Goal: Task Accomplishment & Management: Manage account settings

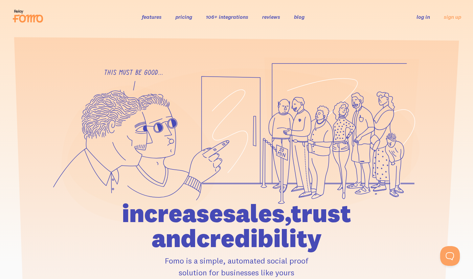
click at [419, 17] on link "log in" at bounding box center [423, 16] width 13 height 7
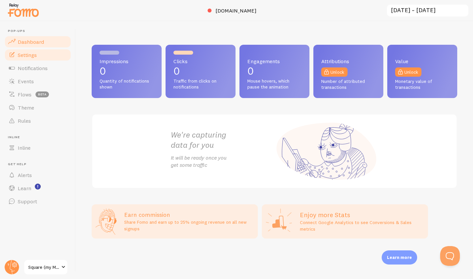
click at [38, 54] on link "Settings" at bounding box center [38, 54] width 68 height 13
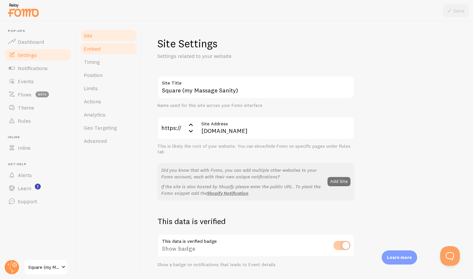
click at [96, 49] on span "Embed" at bounding box center [92, 48] width 17 height 7
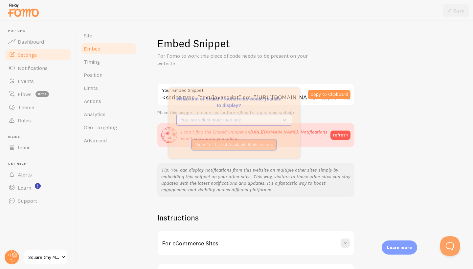
click at [287, 131] on icon "What kind of Social Proof events would you like to display?" at bounding box center [283, 131] width 9 height 7
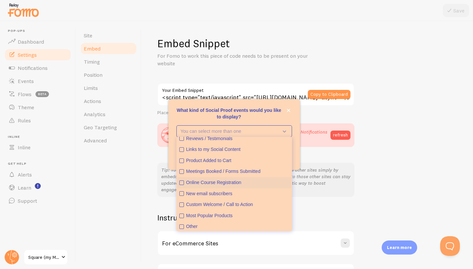
scroll to position [15, 0]
click at [181, 215] on icon "Most Popular Products" at bounding box center [181, 216] width 2 height 2
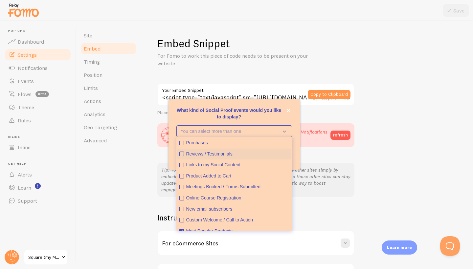
scroll to position [0, 0]
click at [181, 143] on icon "Purchases" at bounding box center [182, 143] width 4 height 4
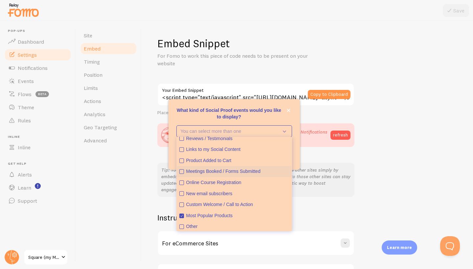
scroll to position [15, 0]
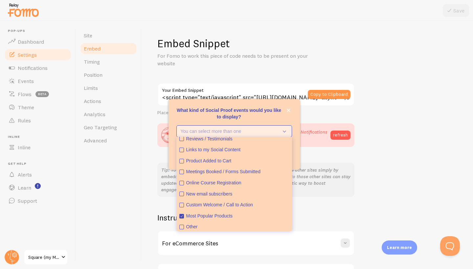
click at [284, 133] on icon "What kind of Social Proof events would you like to display?" at bounding box center [283, 131] width 9 height 7
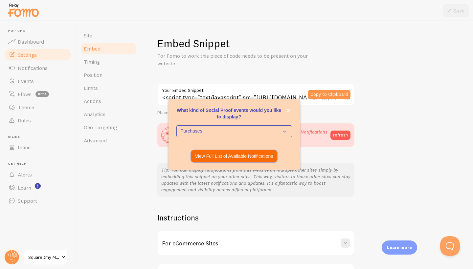
click at [238, 157] on p "View Full List of Available Notifications" at bounding box center [234, 156] width 78 height 7
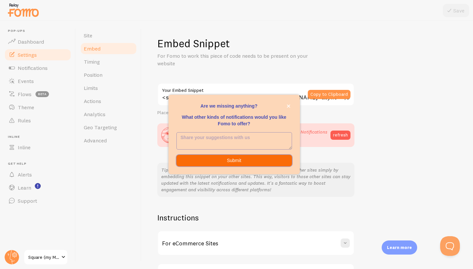
click at [255, 160] on button "Submit" at bounding box center [234, 161] width 116 height 12
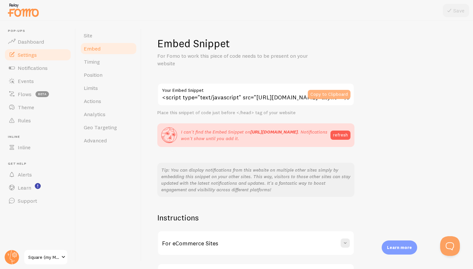
click at [317, 94] on button "Copy to Clipboard" at bounding box center [329, 94] width 43 height 9
click at [339, 136] on button "refresh" at bounding box center [341, 135] width 20 height 9
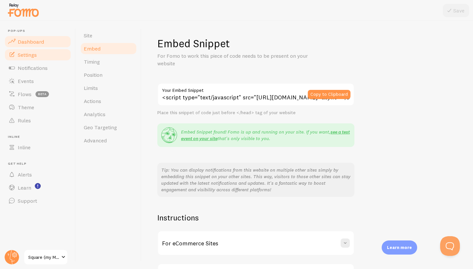
click at [30, 40] on span "Dashboard" at bounding box center [31, 41] width 26 height 7
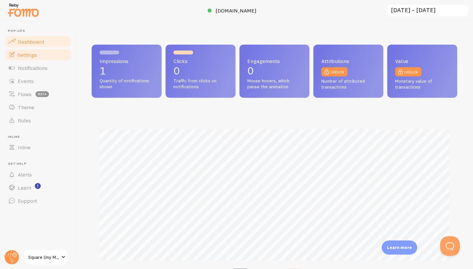
click at [42, 53] on link "Settings" at bounding box center [38, 54] width 68 height 13
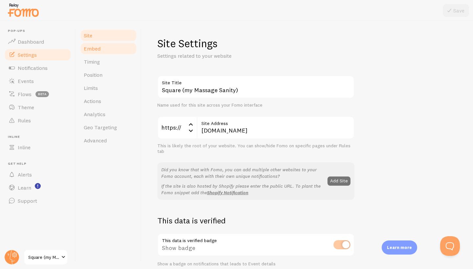
click at [90, 51] on span "Embed" at bounding box center [92, 48] width 17 height 7
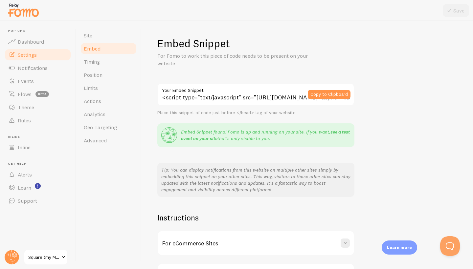
click at [332, 132] on link "see a test event on your site" at bounding box center [265, 135] width 169 height 12
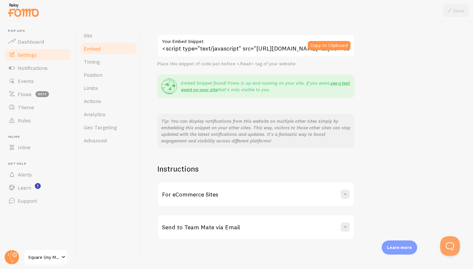
scroll to position [49, 0]
click at [91, 62] on span "Timing" at bounding box center [92, 61] width 16 height 7
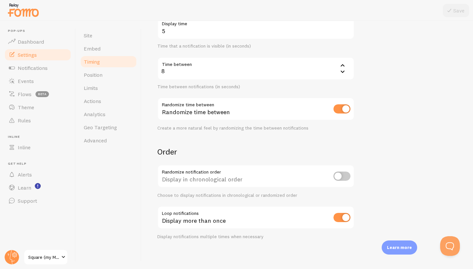
scroll to position [117, 0]
click at [95, 75] on span "Position" at bounding box center [93, 75] width 19 height 7
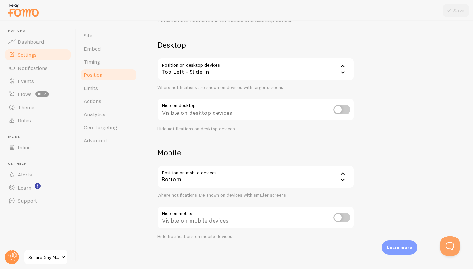
scroll to position [36, 0]
click at [100, 90] on link "Limits" at bounding box center [108, 87] width 57 height 13
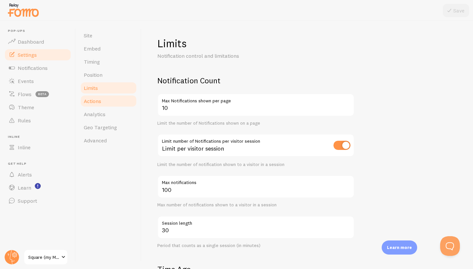
click at [114, 104] on link "Actions" at bounding box center [108, 101] width 57 height 13
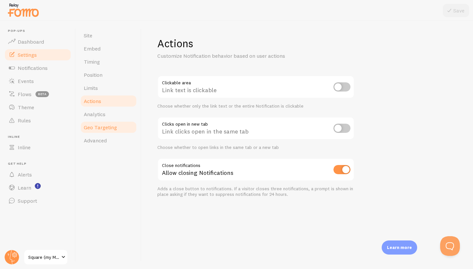
click at [112, 124] on span "Geo Targeting" at bounding box center [100, 127] width 33 height 7
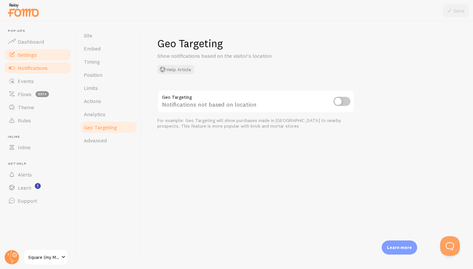
click at [42, 68] on span "Notifications" at bounding box center [33, 68] width 30 height 7
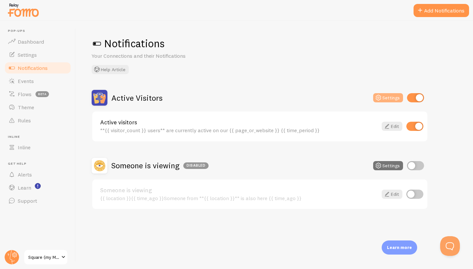
click at [385, 100] on button "Settings" at bounding box center [388, 97] width 30 height 9
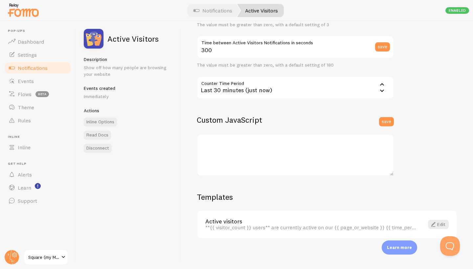
scroll to position [142, 0]
click at [440, 224] on link "Edit" at bounding box center [438, 225] width 21 height 9
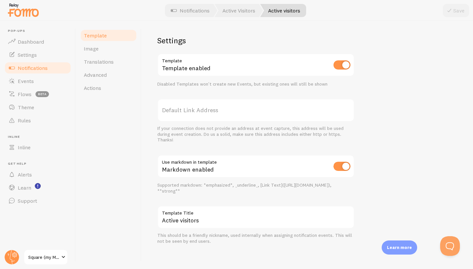
scroll to position [203, 0]
click at [96, 48] on span "Image" at bounding box center [91, 48] width 15 height 7
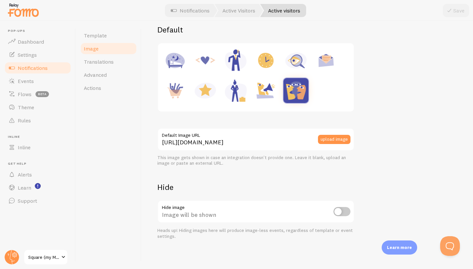
scroll to position [88, 0]
click at [344, 214] on input "checkbox" at bounding box center [341, 212] width 17 height 9
checkbox input "true"
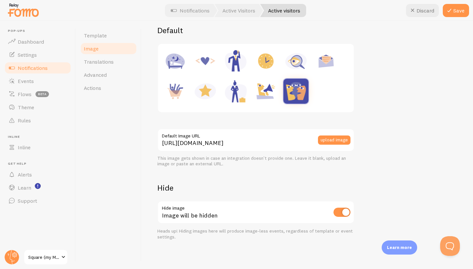
click at [297, 61] on img at bounding box center [296, 61] width 25 height 25
type input "https://fomo.com/images/widget/template_defaults/inquiry.jpg"
click at [341, 213] on input "checkbox" at bounding box center [341, 212] width 17 height 9
checkbox input "false"
click at [457, 12] on button "Save" at bounding box center [456, 10] width 26 height 13
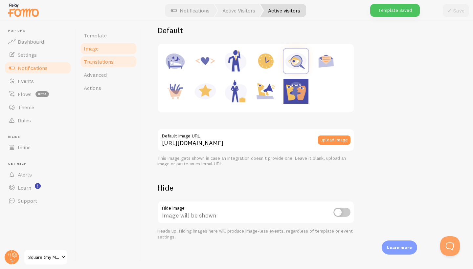
click at [103, 60] on span "Translations" at bounding box center [99, 61] width 30 height 7
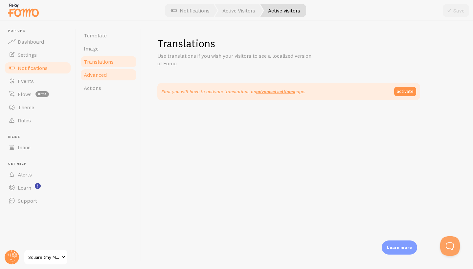
click at [113, 76] on link "Advanced" at bounding box center [108, 74] width 57 height 13
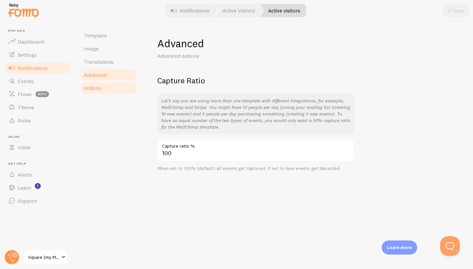
click at [112, 89] on link "Actions" at bounding box center [108, 87] width 57 height 13
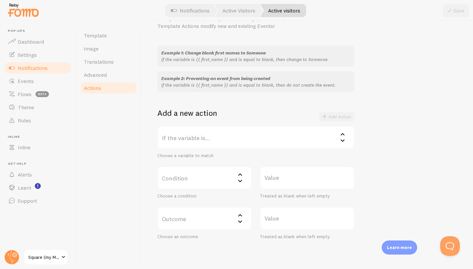
scroll to position [49, 0]
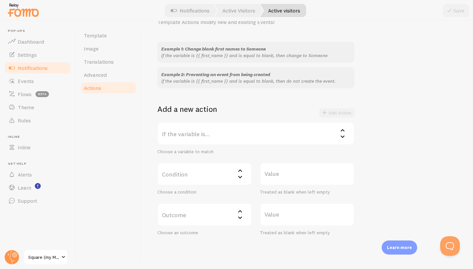
click at [346, 128] on icon at bounding box center [343, 130] width 8 height 8
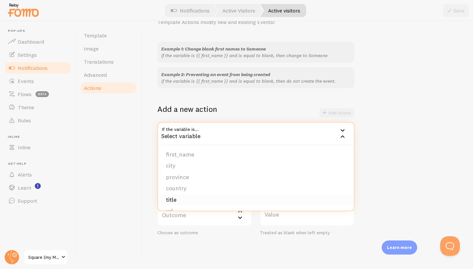
scroll to position [0, 0]
click at [343, 127] on icon at bounding box center [343, 130] width 8 height 8
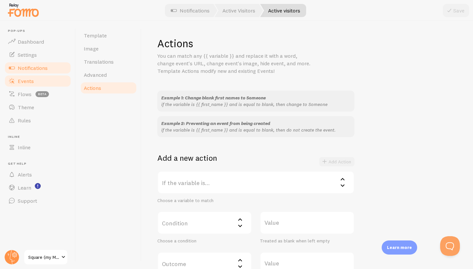
click at [37, 80] on link "Events" at bounding box center [38, 81] width 68 height 13
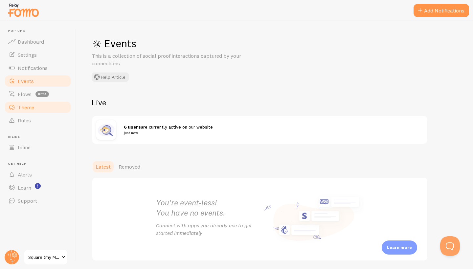
click at [27, 107] on span "Theme" at bounding box center [26, 107] width 16 height 7
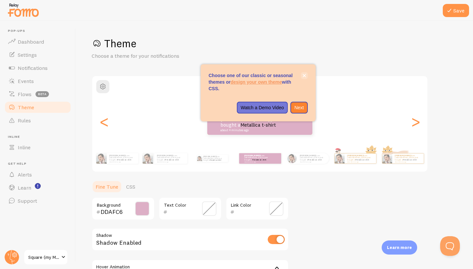
click at [305, 75] on icon "close," at bounding box center [305, 76] width 4 height 4
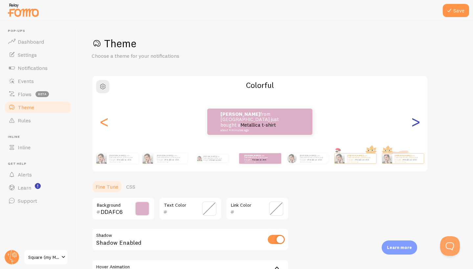
click at [415, 122] on div ">" at bounding box center [416, 121] width 8 height 47
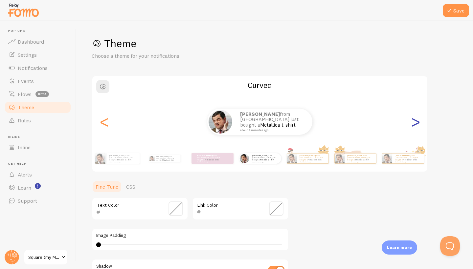
click at [414, 122] on div ">" at bounding box center [416, 121] width 8 height 47
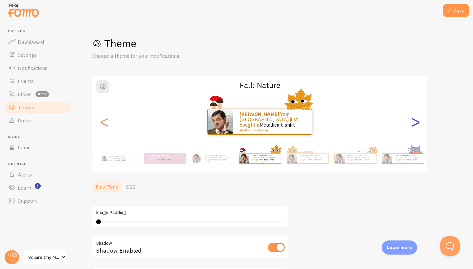
type input "0"
click at [414, 121] on div ">" at bounding box center [416, 121] width 8 height 47
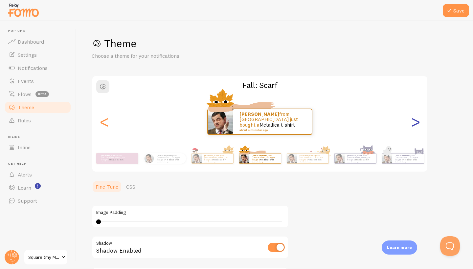
click at [416, 122] on div ">" at bounding box center [416, 121] width 8 height 47
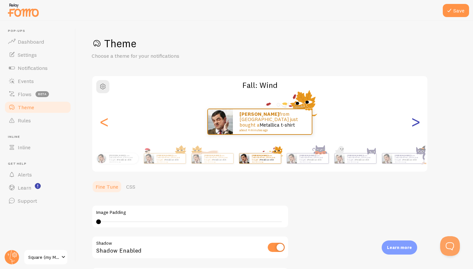
click at [417, 123] on div ">" at bounding box center [416, 121] width 8 height 47
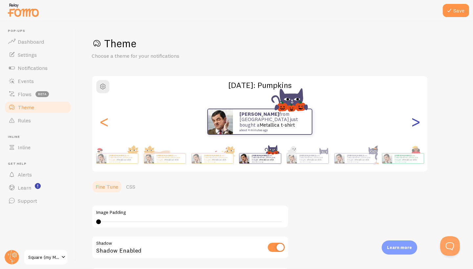
click at [414, 121] on div ">" at bounding box center [416, 121] width 8 height 47
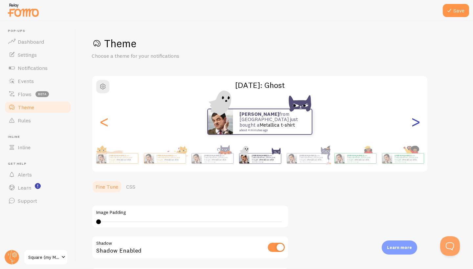
click at [414, 121] on div ">" at bounding box center [416, 121] width 8 height 47
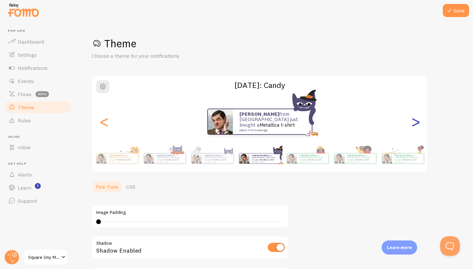
click at [414, 121] on div ">" at bounding box center [416, 121] width 8 height 47
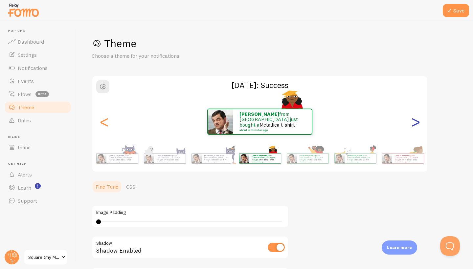
click at [415, 122] on div ">" at bounding box center [416, 121] width 8 height 47
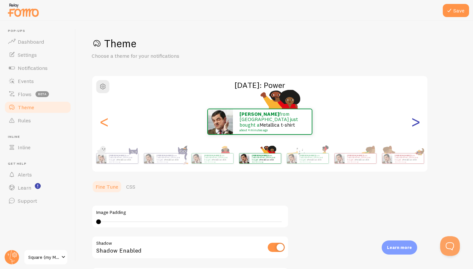
click at [414, 122] on div ">" at bounding box center [416, 121] width 8 height 47
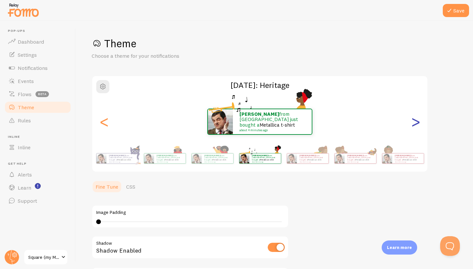
click at [414, 122] on div ">" at bounding box center [416, 121] width 8 height 47
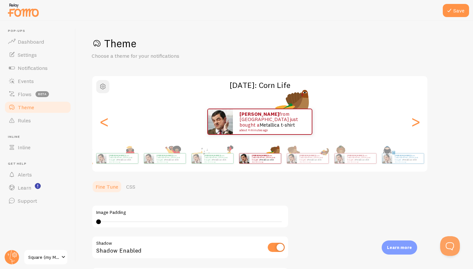
click at [103, 86] on span "button" at bounding box center [103, 87] width 8 height 8
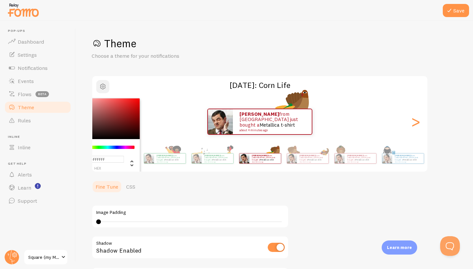
click at [103, 86] on span "button" at bounding box center [103, 87] width 8 height 8
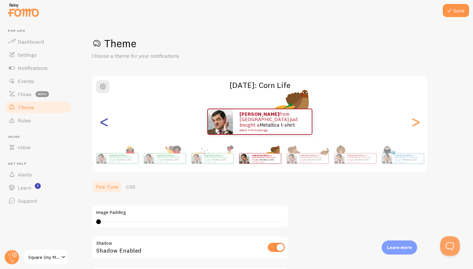
click at [104, 126] on div "<" at bounding box center [104, 121] width 8 height 47
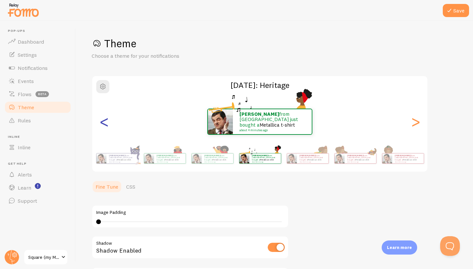
click at [102, 120] on div "<" at bounding box center [104, 121] width 8 height 47
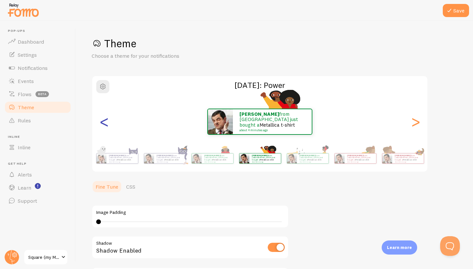
click at [102, 121] on div "<" at bounding box center [104, 121] width 8 height 47
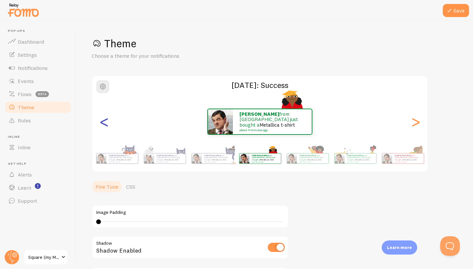
click at [102, 121] on div "<" at bounding box center [104, 121] width 8 height 47
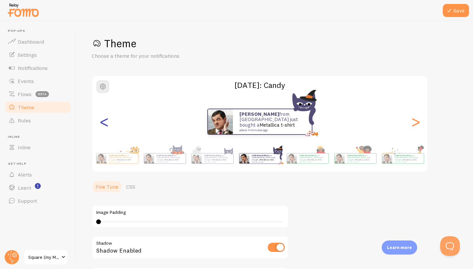
click at [102, 121] on div "<" at bounding box center [104, 121] width 8 height 47
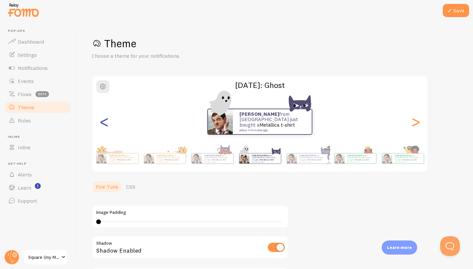
click at [105, 122] on div "<" at bounding box center [104, 121] width 8 height 47
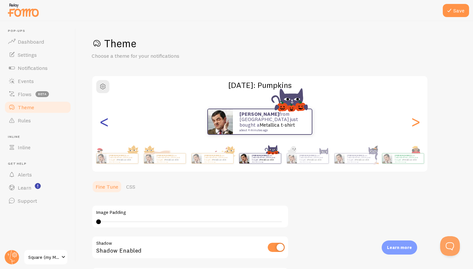
click at [105, 122] on div "<" at bounding box center [104, 121] width 8 height 47
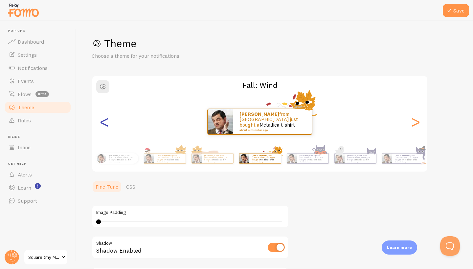
click at [105, 122] on div "<" at bounding box center [104, 121] width 8 height 47
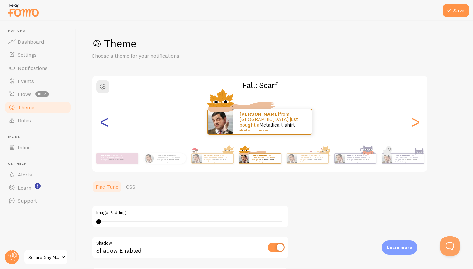
click at [105, 122] on div "<" at bounding box center [104, 121] width 8 height 47
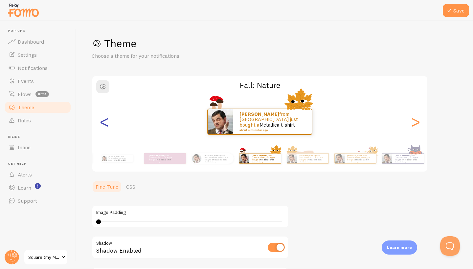
click at [105, 122] on div "<" at bounding box center [104, 121] width 8 height 47
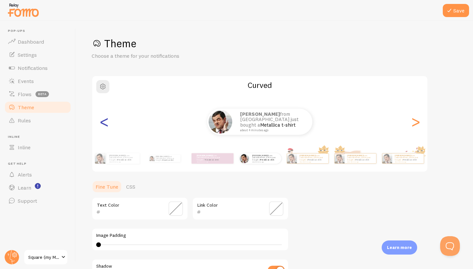
click at [103, 123] on div "<" at bounding box center [104, 121] width 8 height 47
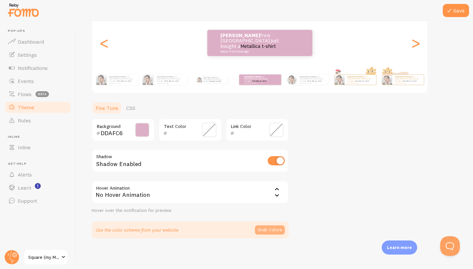
click at [266, 230] on button "Grab Colors" at bounding box center [270, 230] width 30 height 9
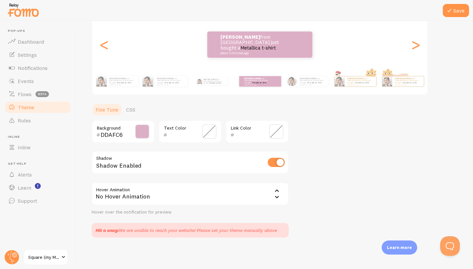
scroll to position [76, 0]
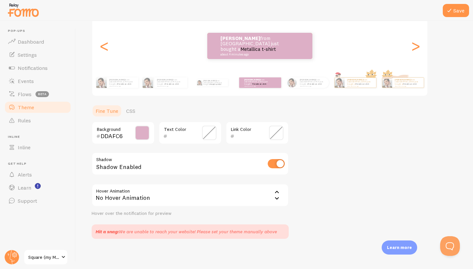
click at [278, 133] on span at bounding box center [276, 133] width 14 height 14
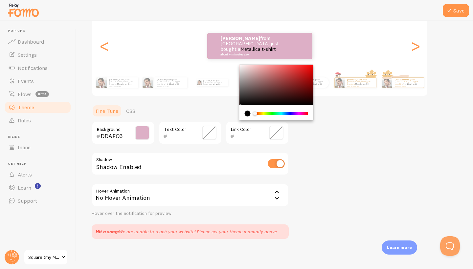
click at [247, 112] on div "current color is #000000" at bounding box center [248, 114] width 6 height 6
drag, startPoint x: 241, startPoint y: 105, endPoint x: 244, endPoint y: 99, distance: 6.6
click at [244, 99] on div "Chrome color picker" at bounding box center [277, 93] width 74 height 56
type input "262222"
drag, startPoint x: 240, startPoint y: 104, endPoint x: 246, endPoint y: 99, distance: 7.2
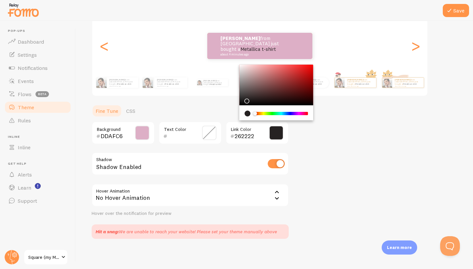
click at [298, 143] on div "Theme Choose a theme for your notifications Colorful Vanessa from United States…" at bounding box center [275, 100] width 366 height 278
click at [308, 126] on div "Theme Choose a theme for your notifications Colorful Vanessa from United States…" at bounding box center [275, 100] width 366 height 278
click at [145, 129] on span at bounding box center [142, 133] width 14 height 14
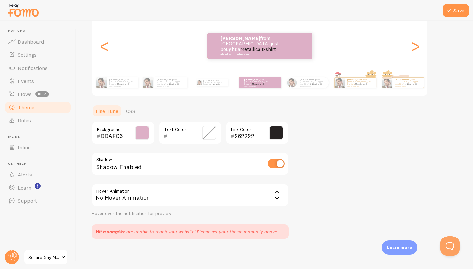
click at [126, 132] on input "DDAFC6" at bounding box center [114, 136] width 27 height 8
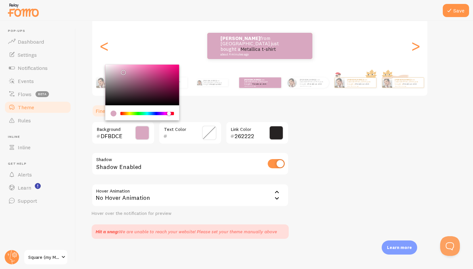
drag, startPoint x: 122, startPoint y: 70, endPoint x: 116, endPoint y: 69, distance: 6.0
click at [122, 71] on div "Chrome color picker" at bounding box center [124, 73] width 4 height 4
type input "D8ABC2"
click at [450, 12] on icon at bounding box center [449, 11] width 8 height 8
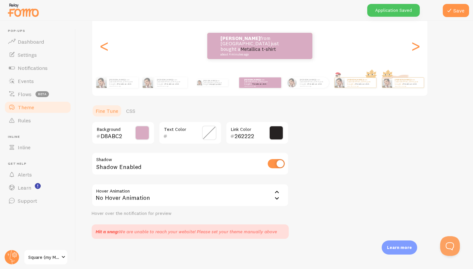
scroll to position [0, 0]
click at [23, 122] on span "Rules" at bounding box center [24, 120] width 13 height 7
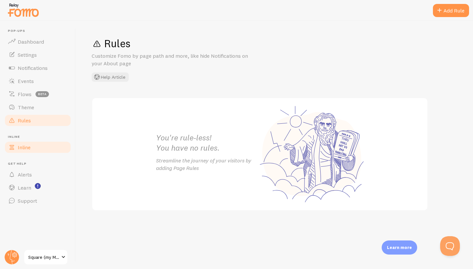
click at [26, 147] on span "Inline" at bounding box center [24, 147] width 13 height 7
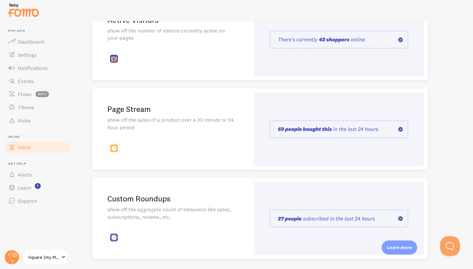
scroll to position [125, 0]
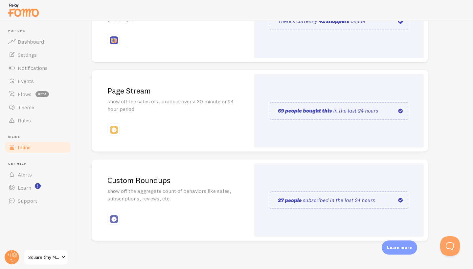
click at [192, 131] on div "Page Stream show off the sales of a product over a 30 minute or 24 hour period" at bounding box center [171, 111] width 158 height 82
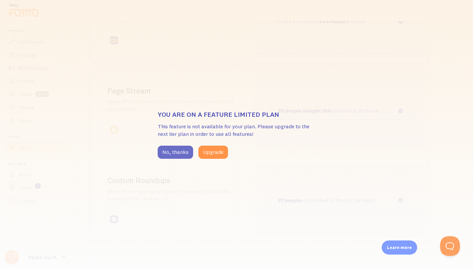
click at [173, 146] on button "No, thanks" at bounding box center [175, 152] width 35 height 13
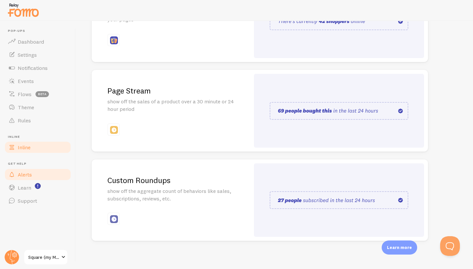
click at [30, 174] on span "Alerts" at bounding box center [25, 174] width 14 height 7
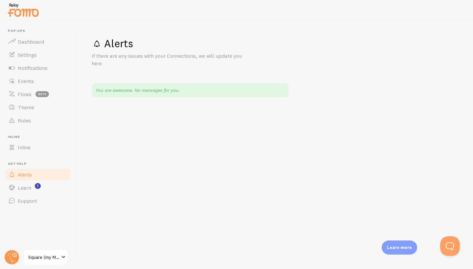
click at [65, 257] on span at bounding box center [63, 258] width 8 height 8
click at [29, 40] on span "Dashboard" at bounding box center [31, 41] width 26 height 7
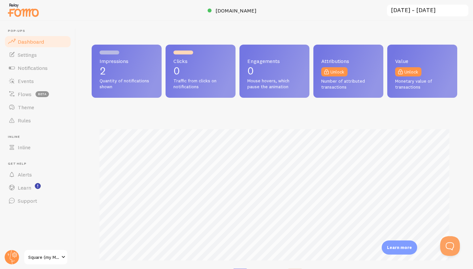
scroll to position [172, 366]
click at [33, 53] on span "Settings" at bounding box center [27, 55] width 19 height 7
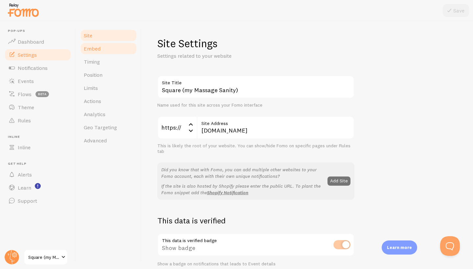
click at [90, 49] on span "Embed" at bounding box center [92, 48] width 17 height 7
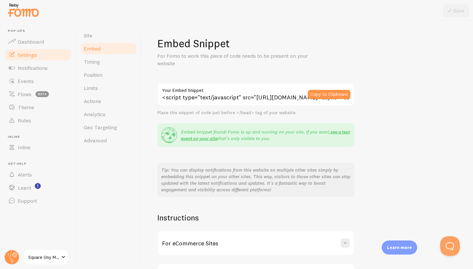
scroll to position [49, 0]
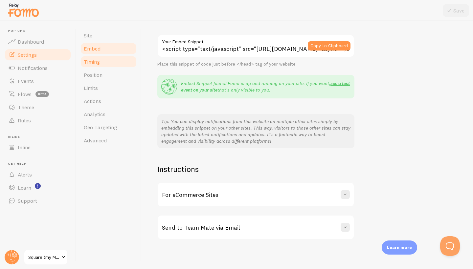
click at [113, 64] on link "Timing" at bounding box center [108, 61] width 57 height 13
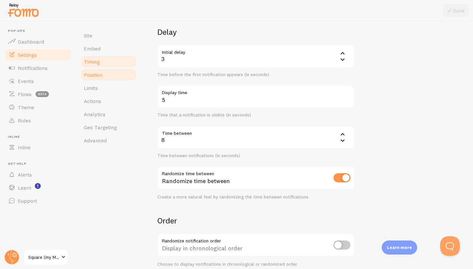
click at [106, 75] on link "Position" at bounding box center [108, 74] width 57 height 13
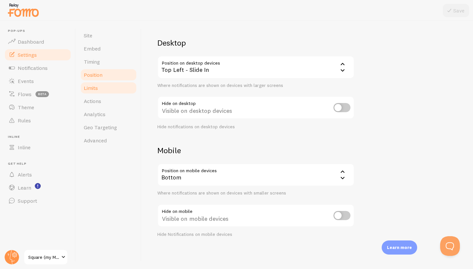
click at [101, 89] on link "Limits" at bounding box center [108, 87] width 57 height 13
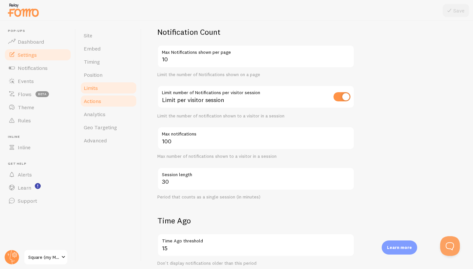
click at [100, 100] on span "Actions" at bounding box center [92, 101] width 17 height 7
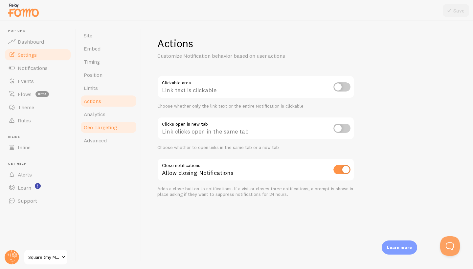
click at [98, 128] on span "Geo Targeting" at bounding box center [100, 127] width 33 height 7
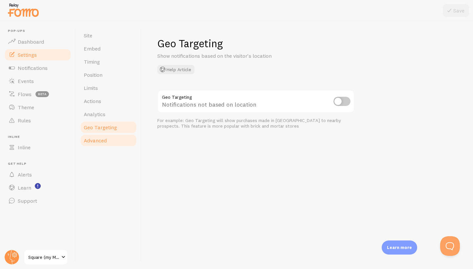
click at [100, 142] on span "Advanced" at bounding box center [95, 140] width 23 height 7
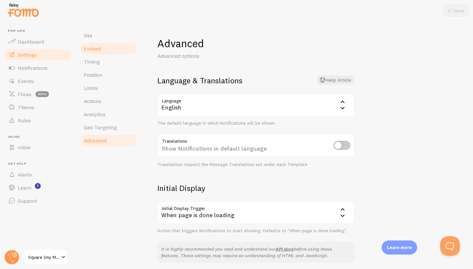
click at [100, 46] on link "Embed" at bounding box center [108, 48] width 57 height 13
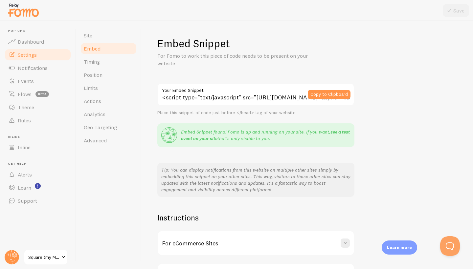
click at [335, 131] on link "see a test event on your site" at bounding box center [265, 135] width 169 height 12
click at [97, 103] on span "Actions" at bounding box center [92, 101] width 17 height 7
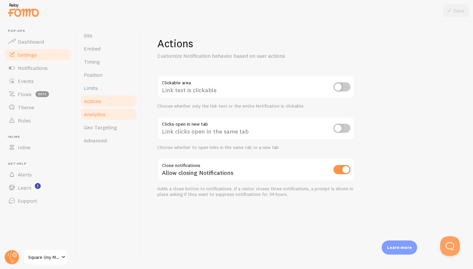
click at [103, 114] on span "Analytics" at bounding box center [95, 114] width 22 height 7
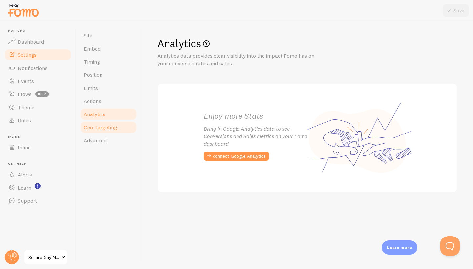
click at [115, 127] on span "Geo Targeting" at bounding box center [100, 127] width 33 height 7
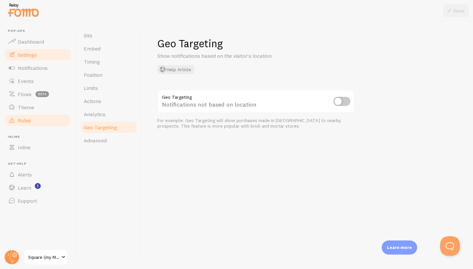
click at [39, 120] on link "Rules" at bounding box center [38, 120] width 68 height 13
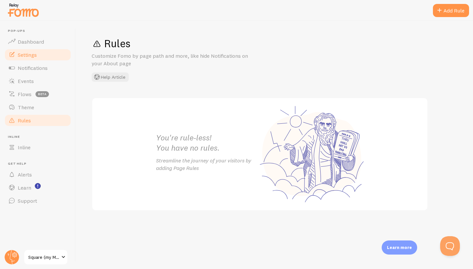
click at [32, 57] on span "Settings" at bounding box center [27, 55] width 19 height 7
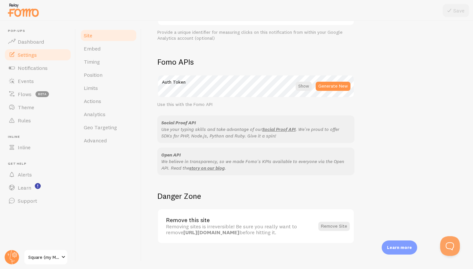
scroll to position [347, 0]
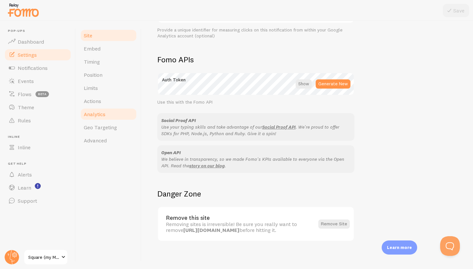
click at [94, 115] on span "Analytics" at bounding box center [95, 114] width 22 height 7
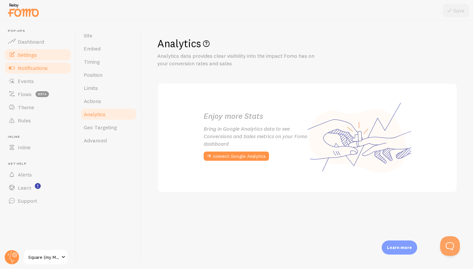
click at [27, 67] on span "Notifications" at bounding box center [33, 68] width 30 height 7
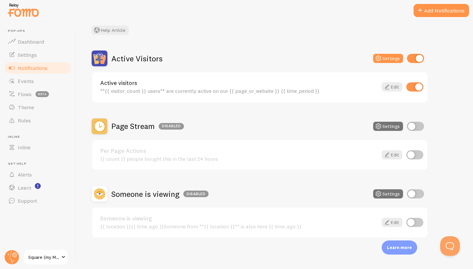
scroll to position [39, 0]
click at [391, 154] on link "Edit" at bounding box center [392, 155] width 21 height 9
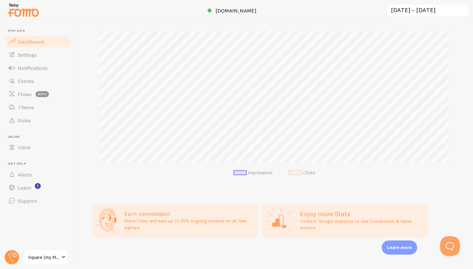
scroll to position [98, 0]
click at [36, 55] on span "Settings" at bounding box center [27, 55] width 19 height 7
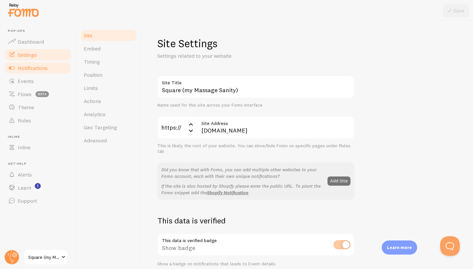
click at [38, 69] on span "Notifications" at bounding box center [33, 68] width 30 height 7
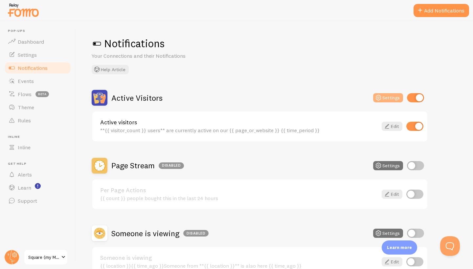
click at [388, 99] on button "Settings" at bounding box center [388, 97] width 30 height 9
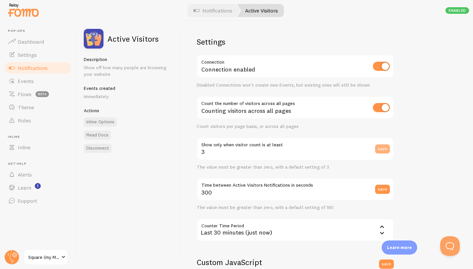
click at [384, 148] on button "save" at bounding box center [382, 149] width 15 height 9
click at [386, 153] on div "save" at bounding box center [384, 149] width 19 height 23
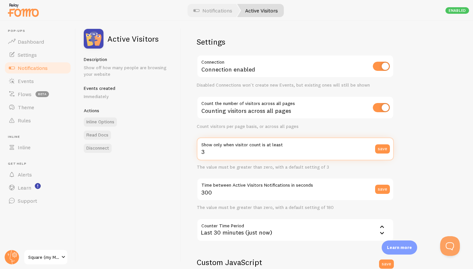
click at [207, 152] on input "3" at bounding box center [295, 149] width 197 height 23
type input "2"
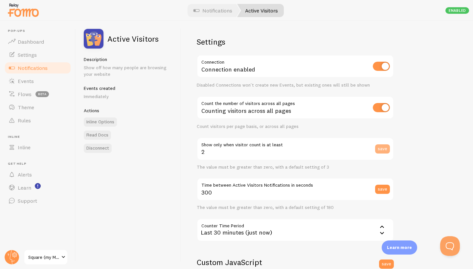
click at [381, 149] on button "save" at bounding box center [382, 149] width 15 height 9
click at [30, 41] on span "Dashboard" at bounding box center [31, 41] width 26 height 7
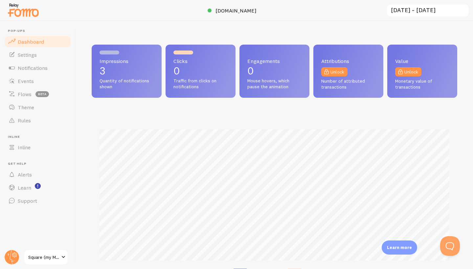
scroll to position [172, 366]
click at [30, 54] on span "Settings" at bounding box center [27, 55] width 19 height 7
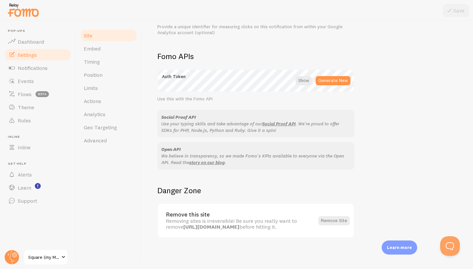
scroll to position [332, 0]
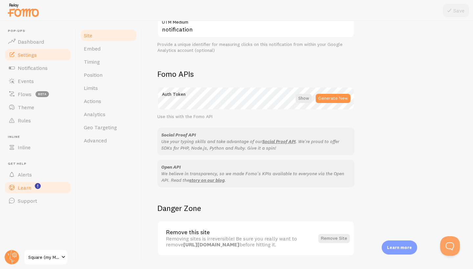
click at [27, 187] on span "Learn" at bounding box center [24, 188] width 13 height 7
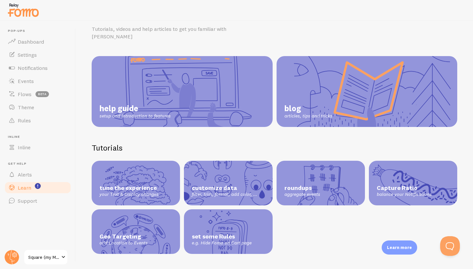
scroll to position [27, 0]
click at [160, 104] on span "help guide" at bounding box center [135, 109] width 71 height 10
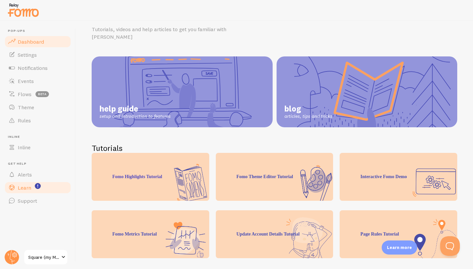
click at [31, 40] on span "Dashboard" at bounding box center [31, 41] width 26 height 7
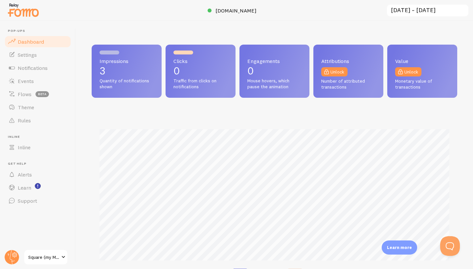
scroll to position [172, 366]
click at [42, 55] on link "Settings" at bounding box center [38, 54] width 68 height 13
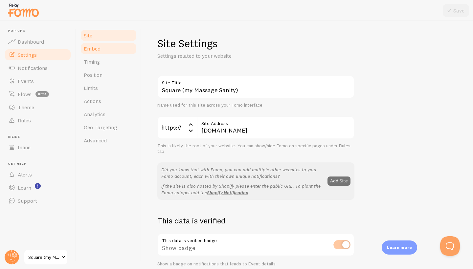
click at [103, 51] on link "Embed" at bounding box center [108, 48] width 57 height 13
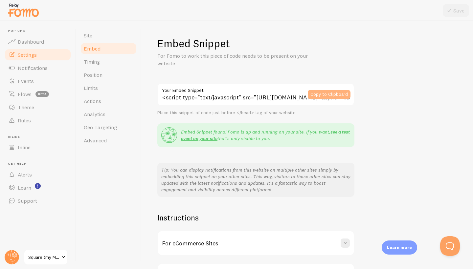
click at [327, 94] on button "Copy to Clipboard" at bounding box center [329, 94] width 43 height 9
click at [10, 259] on circle at bounding box center [12, 257] width 14 height 14
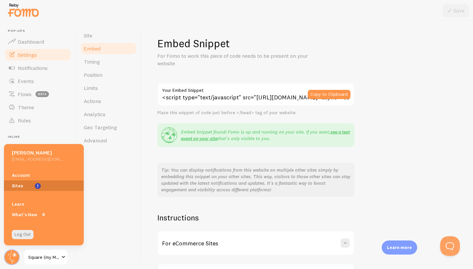
click at [28, 184] on link "Sites" at bounding box center [44, 186] width 80 height 11
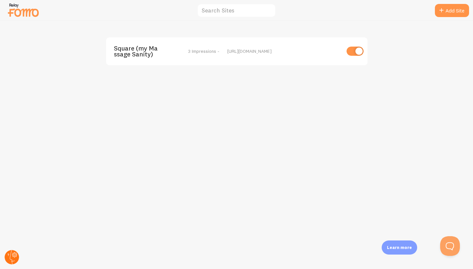
click at [12, 258] on circle at bounding box center [12, 257] width 14 height 14
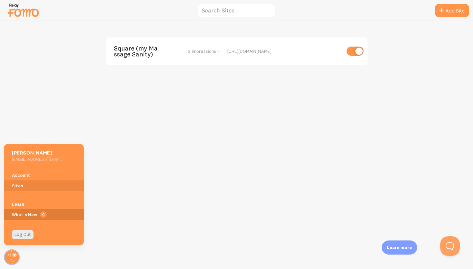
click at [34, 214] on span "4" at bounding box center [44, 215] width 80 height 11
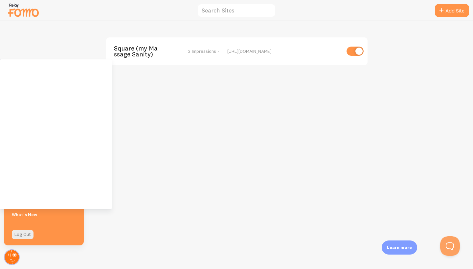
click at [16, 254] on circle at bounding box center [12, 257] width 14 height 14
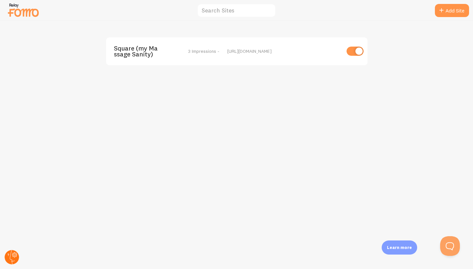
click at [16, 254] on circle at bounding box center [12, 257] width 14 height 14
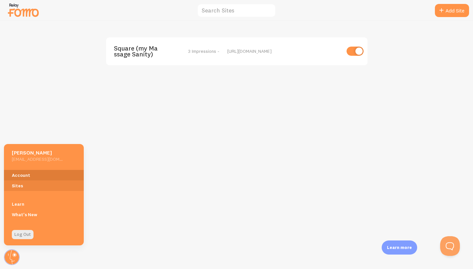
click at [26, 175] on link "Account" at bounding box center [44, 175] width 80 height 11
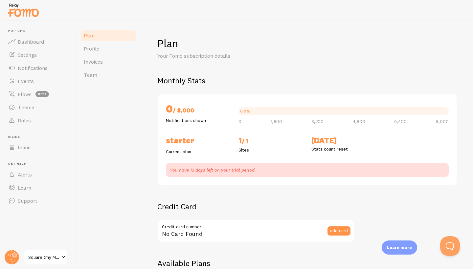
checkbox input "true"
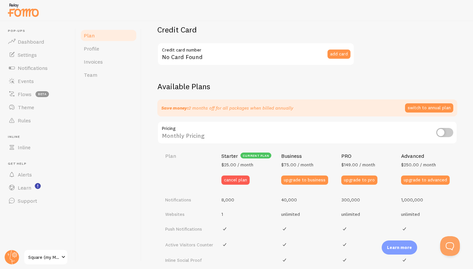
scroll to position [179, 0]
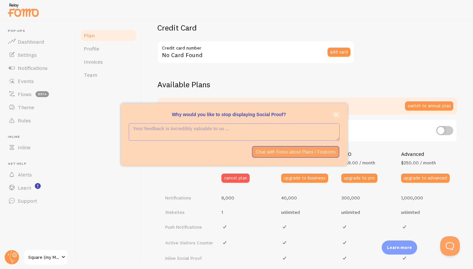
click at [334, 114] on icon "close," at bounding box center [336, 115] width 4 height 4
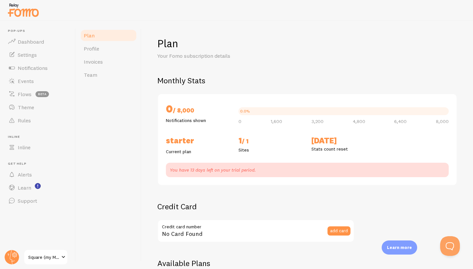
scroll to position [0, 0]
click at [110, 51] on link "Profile" at bounding box center [108, 48] width 57 height 13
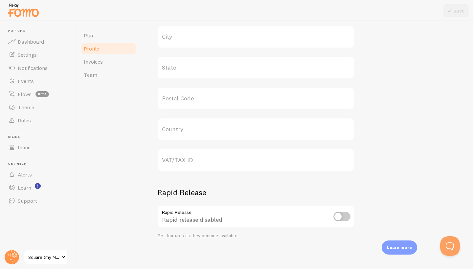
scroll to position [292, 0]
click at [109, 59] on link "Invoices" at bounding box center [108, 61] width 57 height 13
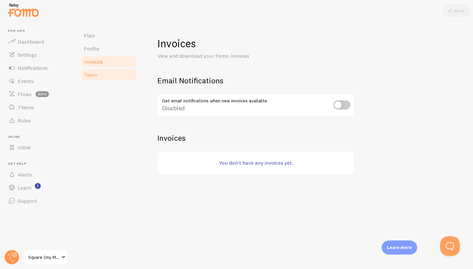
click at [100, 79] on link "Team" at bounding box center [108, 74] width 57 height 13
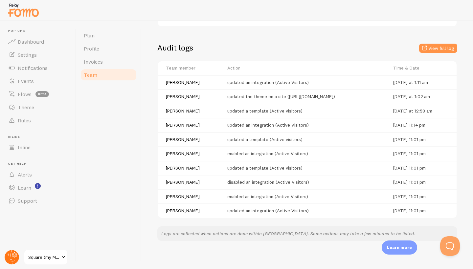
click at [11, 258] on circle at bounding box center [12, 257] width 14 height 14
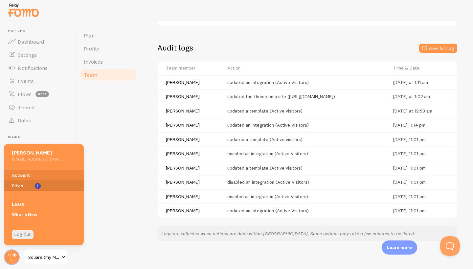
click at [32, 185] on link "Sites" at bounding box center [44, 186] width 80 height 11
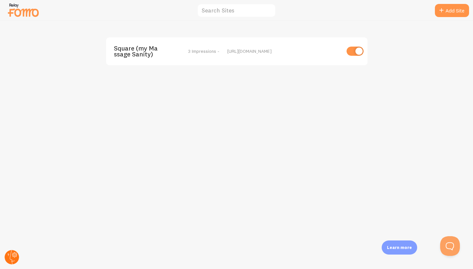
click at [12, 258] on circle at bounding box center [12, 257] width 14 height 14
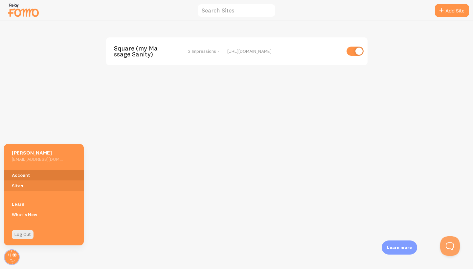
click at [28, 176] on link "Account" at bounding box center [44, 175] width 80 height 11
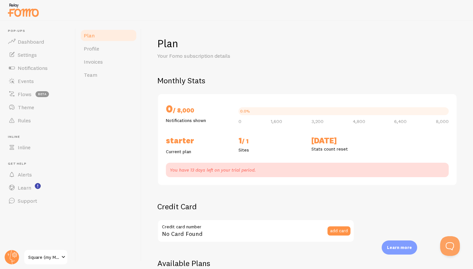
checkbox input "true"
click at [90, 52] on span "Profile" at bounding box center [91, 48] width 15 height 7
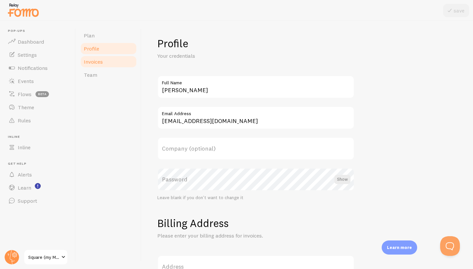
click at [101, 63] on span "Invoices" at bounding box center [93, 61] width 19 height 7
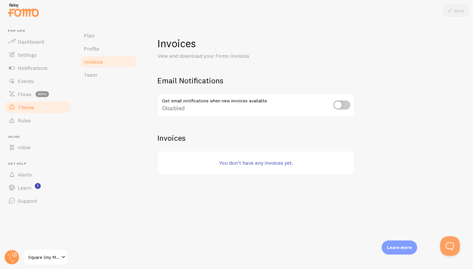
click at [24, 107] on span "Theme" at bounding box center [26, 107] width 16 height 7
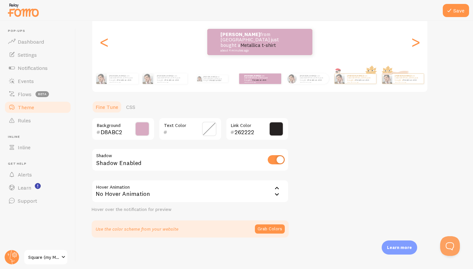
scroll to position [79, 0]
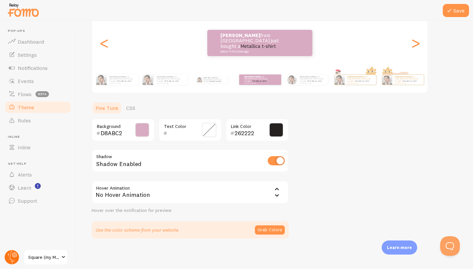
click at [12, 251] on circle at bounding box center [12, 257] width 14 height 14
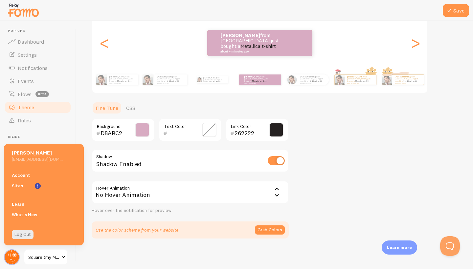
click at [10, 256] on circle at bounding box center [12, 257] width 14 height 14
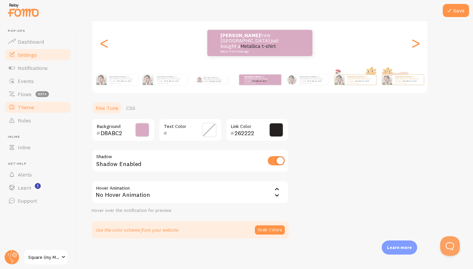
click at [29, 58] on link "Settings" at bounding box center [38, 54] width 68 height 13
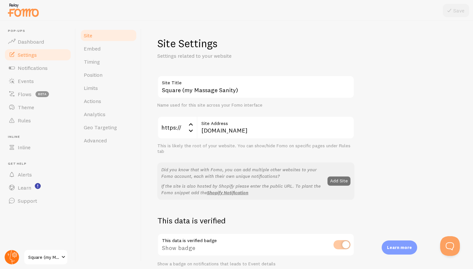
click at [11, 254] on circle at bounding box center [12, 257] width 14 height 14
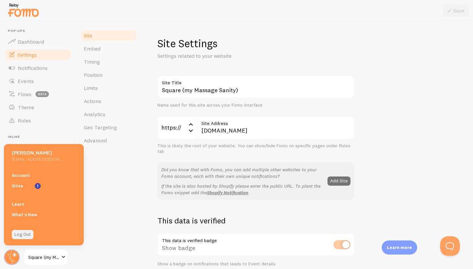
click at [20, 233] on link "Log Out" at bounding box center [23, 234] width 22 height 9
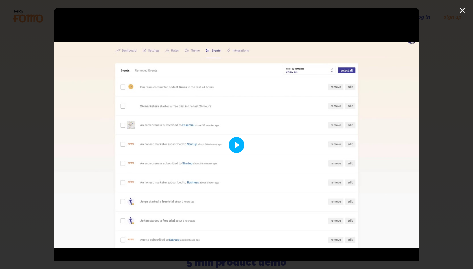
click at [235, 145] on button "Play" at bounding box center [237, 145] width 16 height 16
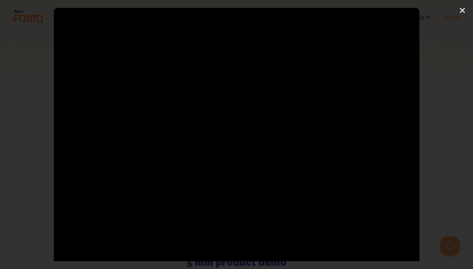
type input "100"
click at [462, 9] on div "Pause Play % buffered 00:00 00:00 Unmute Mute Disable captions Enable captions …" at bounding box center [236, 134] width 473 height 269
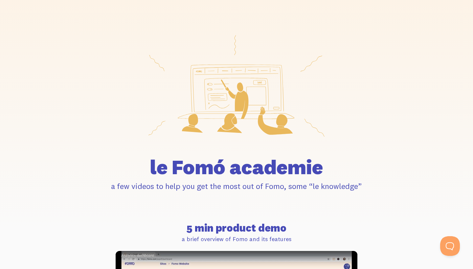
scroll to position [23, 0]
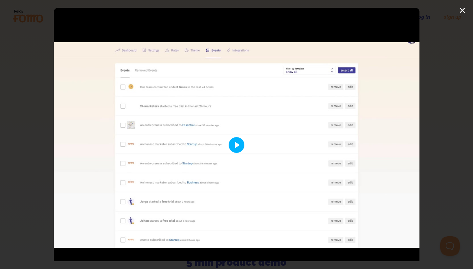
click at [235, 146] on button "Play" at bounding box center [237, 145] width 16 height 16
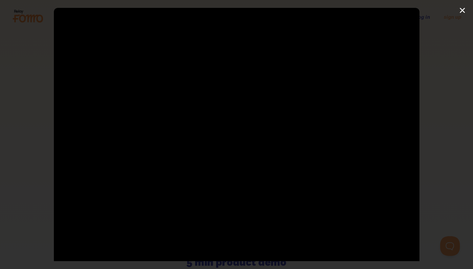
click at [462, 10] on div "Pause Play % buffered 00:00 -00:41 Unmute Mute Disable captions Enable captions…" at bounding box center [236, 134] width 473 height 269
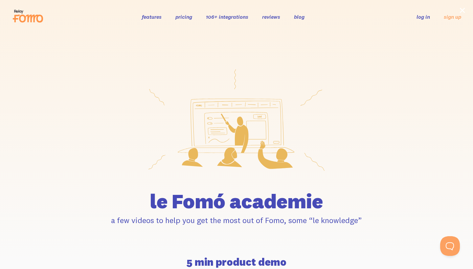
type input "47.11"
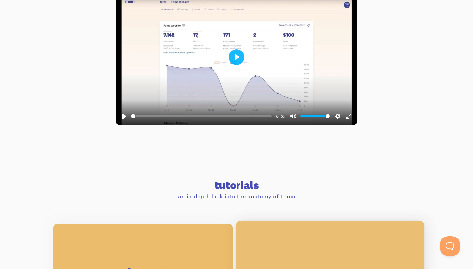
scroll to position [293, 0]
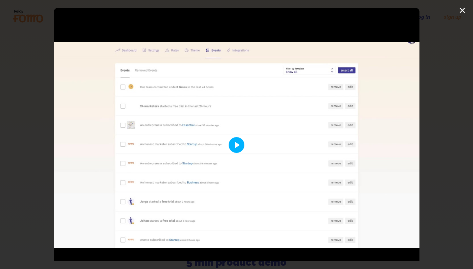
click at [239, 143] on button "Play" at bounding box center [237, 145] width 16 height 16
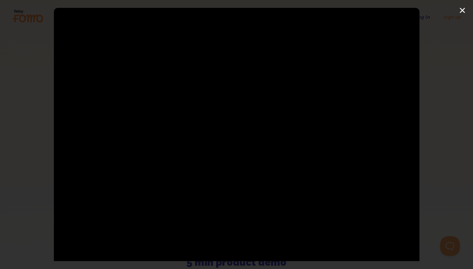
type input "100"
click at [462, 12] on div "Pause Play % buffered 00:00 00:00 Unmute Mute Disable captions Enable captions …" at bounding box center [236, 134] width 473 height 269
